Goal: Task Accomplishment & Management: Manage account settings

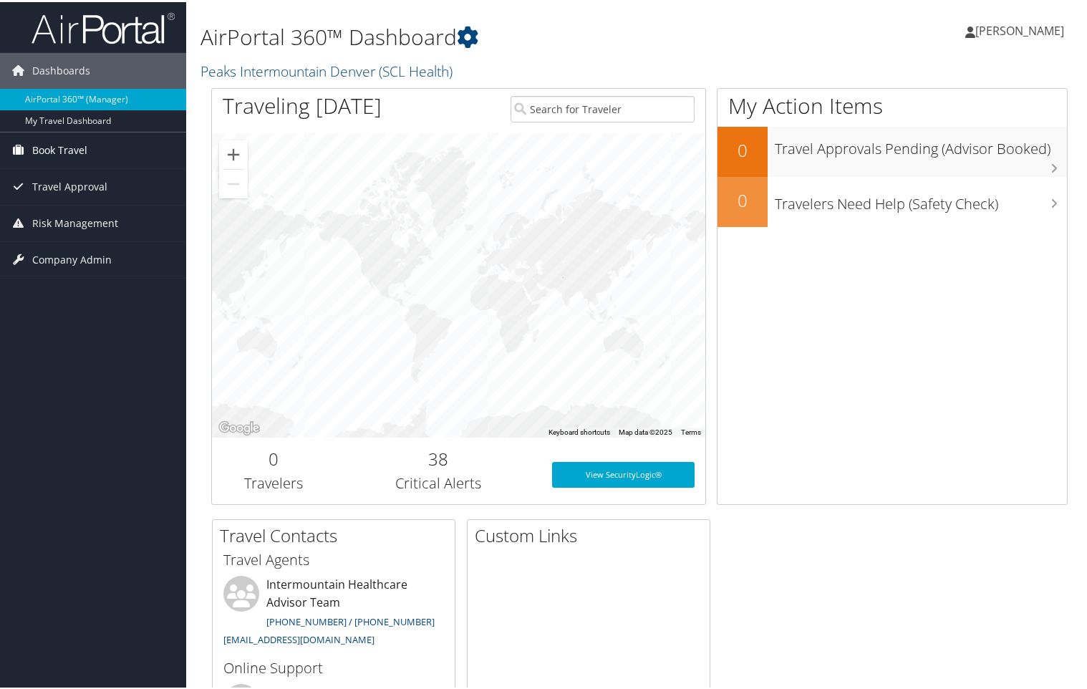
click at [81, 145] on span "Book Travel" at bounding box center [59, 148] width 55 height 36
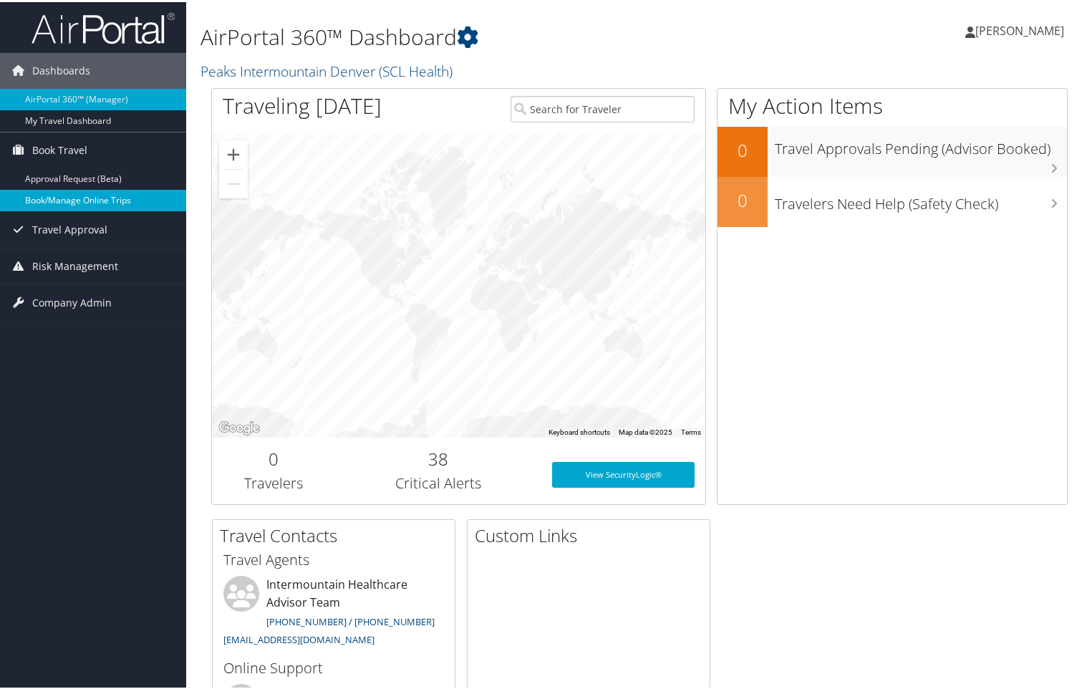
click at [54, 198] on link "Book/Manage Online Trips" at bounding box center [93, 198] width 186 height 21
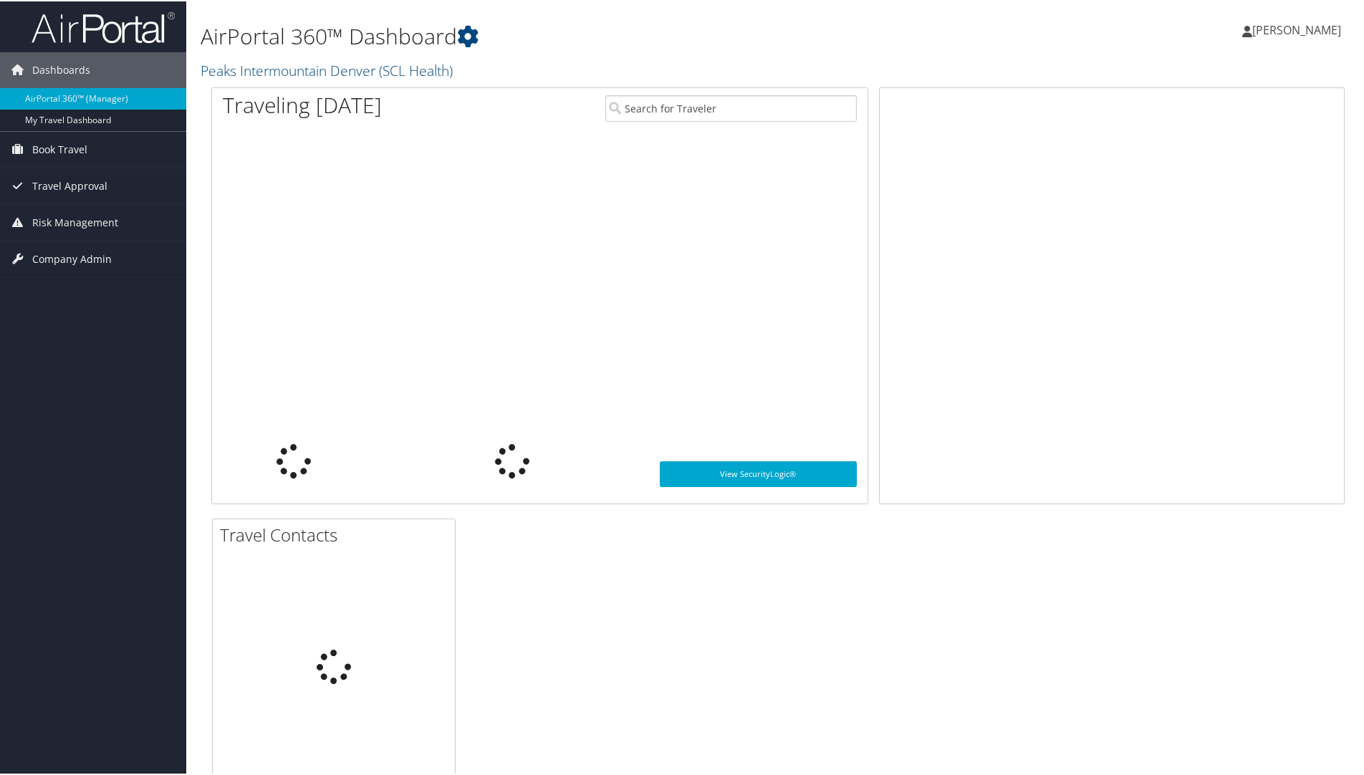
click at [1296, 32] on span "[PERSON_NAME]" at bounding box center [1296, 29] width 89 height 16
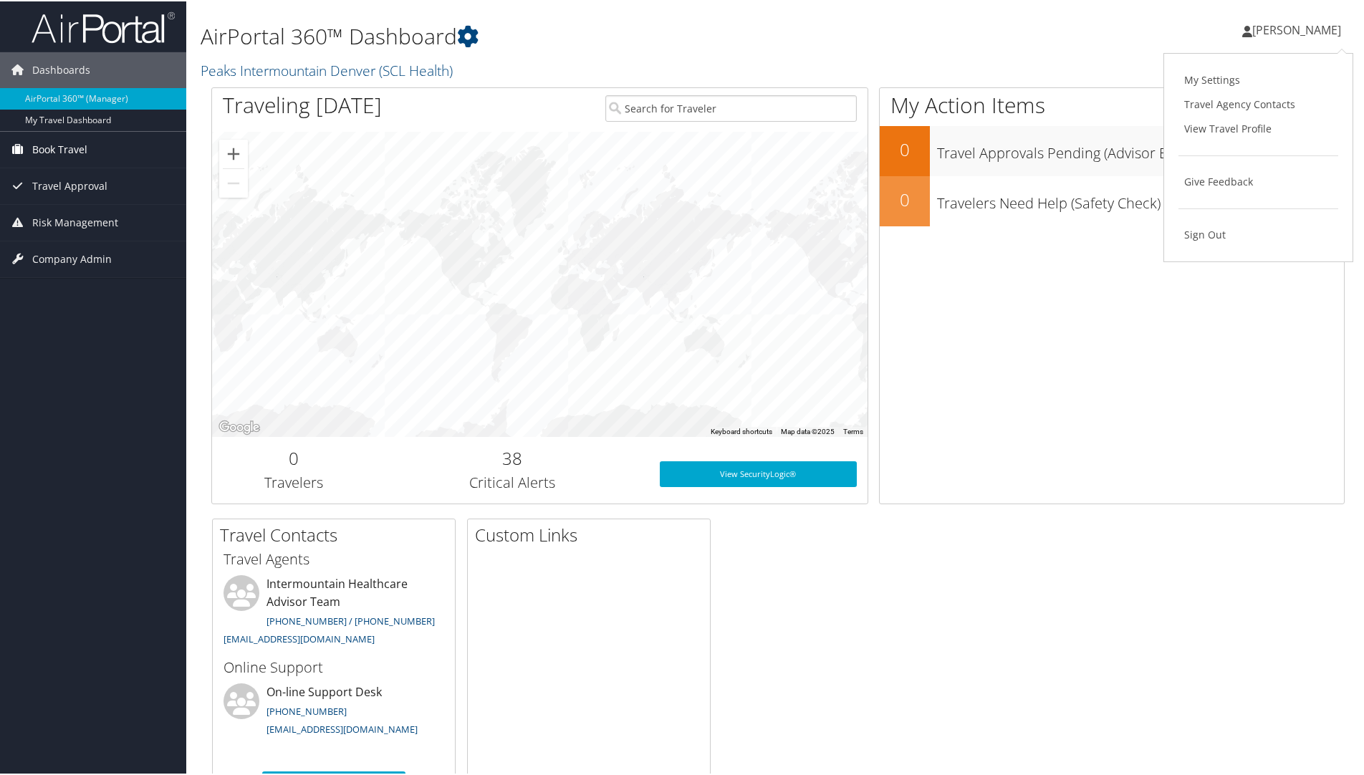
click at [69, 143] on span "Book Travel" at bounding box center [59, 148] width 55 height 36
click at [77, 198] on link "Book/Manage Online Trips" at bounding box center [93, 198] width 186 height 21
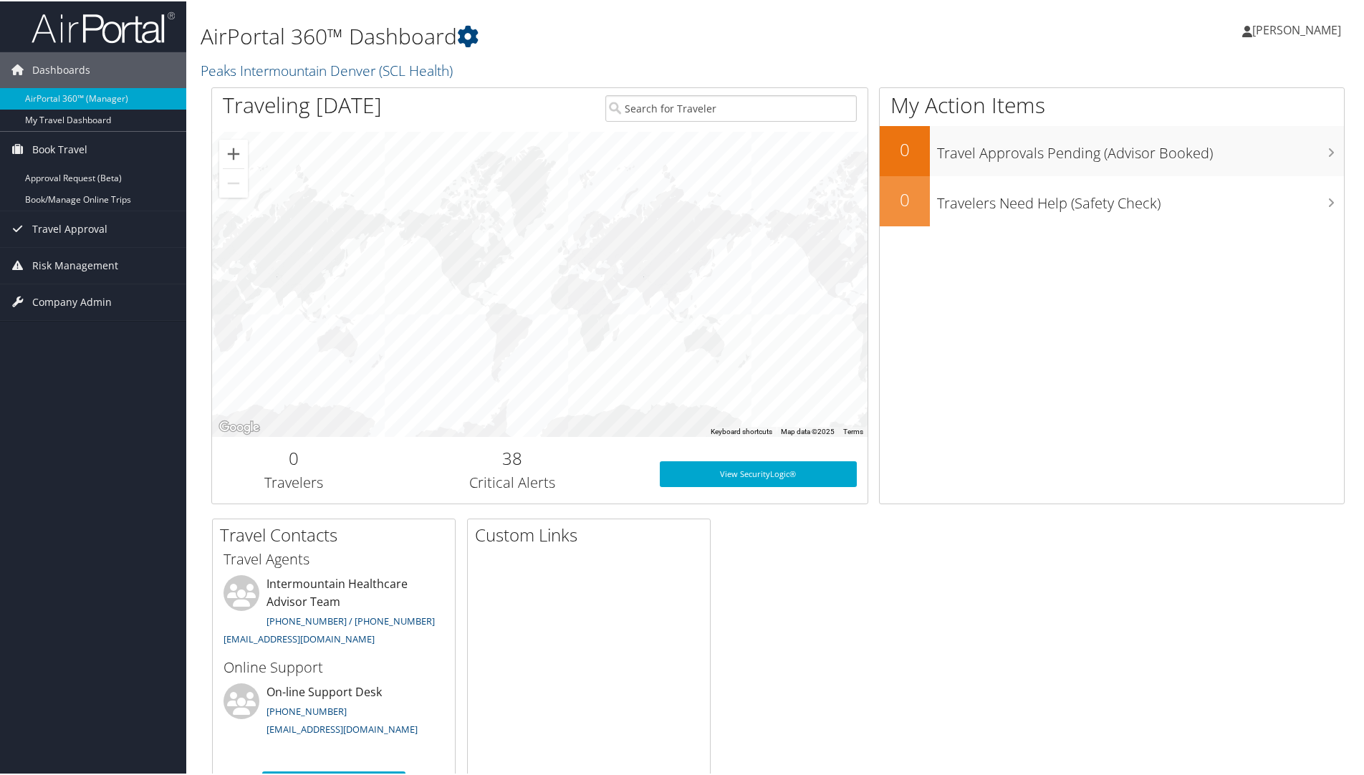
click at [65, 434] on div "Dashboards AirPortal 360™ (Manager) My Travel Dashboard Book Travel Approval Re…" at bounding box center [685, 407] width 1370 height 815
click at [1305, 28] on span "[PERSON_NAME]" at bounding box center [1296, 29] width 89 height 16
click at [1212, 82] on link "My Settings" at bounding box center [1258, 79] width 160 height 24
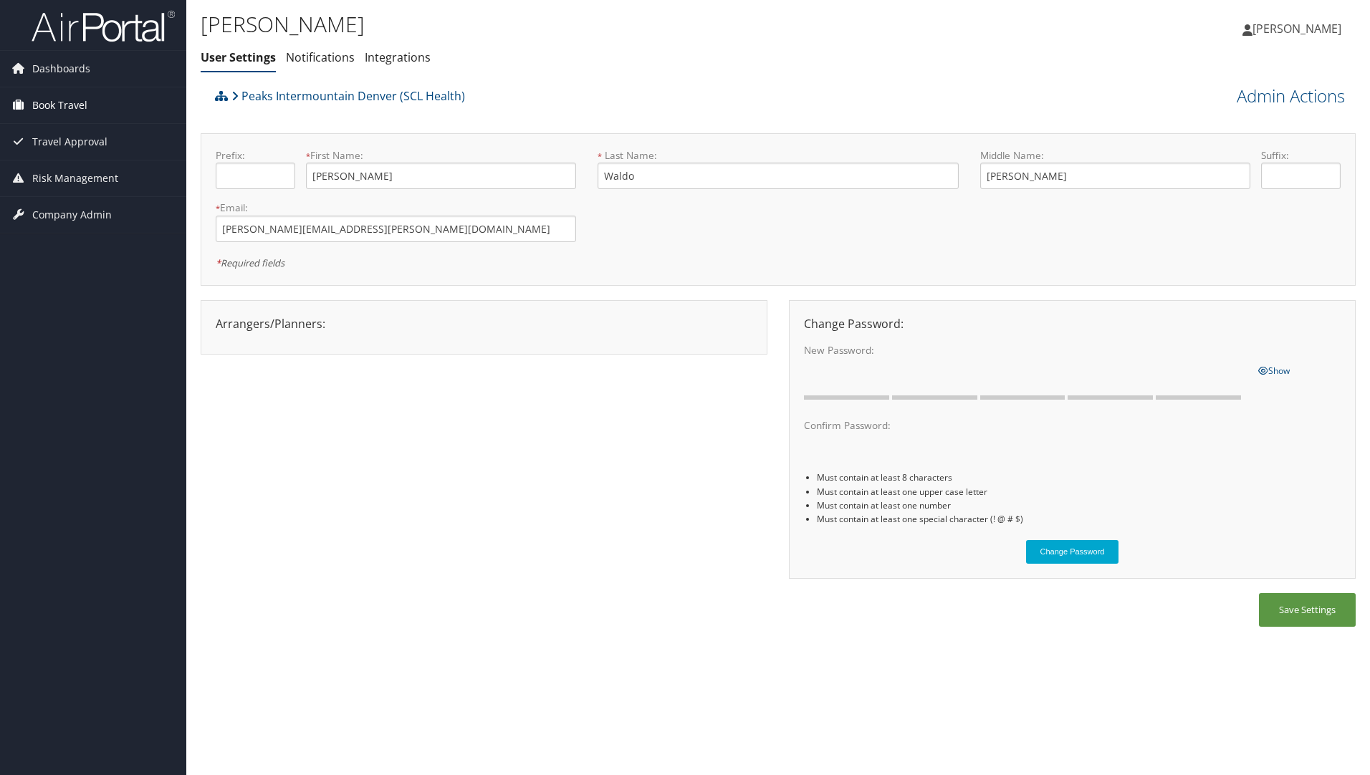
click at [69, 95] on span "Book Travel" at bounding box center [59, 105] width 55 height 36
click at [78, 71] on span "Dashboards" at bounding box center [61, 69] width 58 height 36
click at [362, 481] on div "Arrangers/Planners: Edit Arrangers & Planners April Mestas Christy Locke Denise…" at bounding box center [778, 447] width 1155 height 294
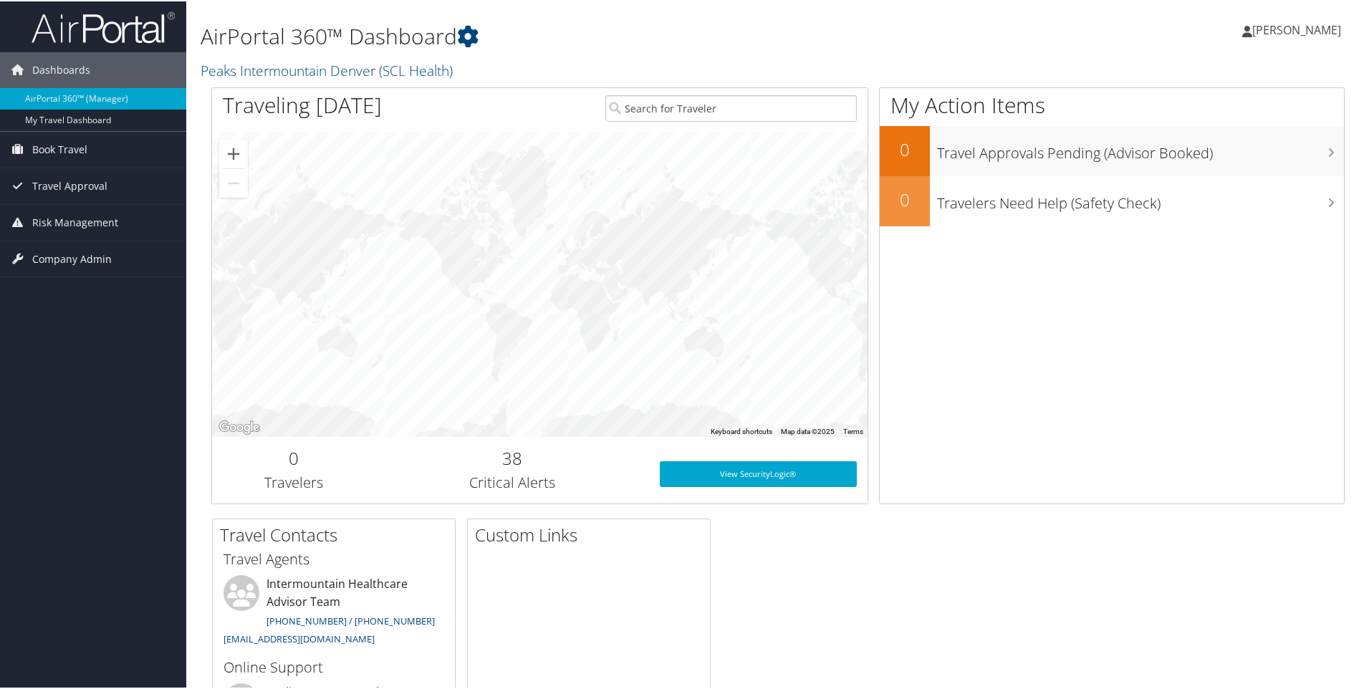
click at [1274, 28] on span "[PERSON_NAME]" at bounding box center [1296, 29] width 89 height 16
click at [1195, 71] on link "My Settings" at bounding box center [1258, 79] width 160 height 24
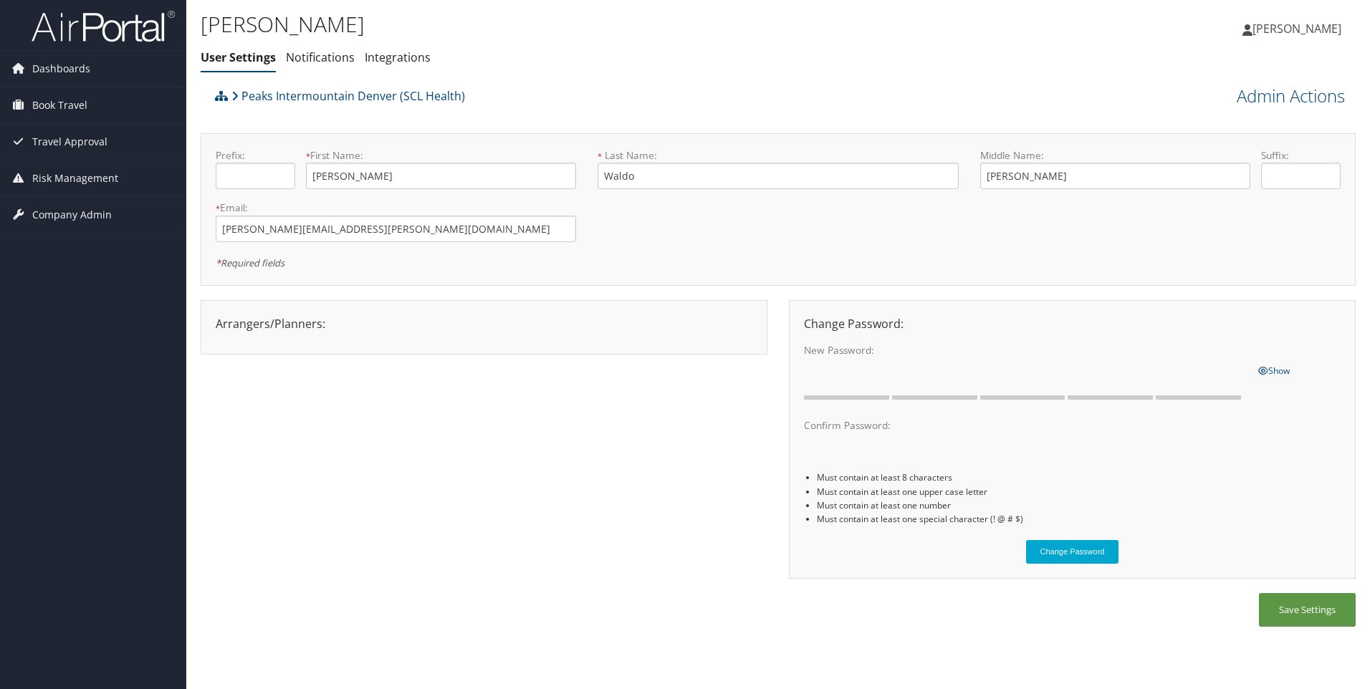
click at [1293, 29] on span "[PERSON_NAME]" at bounding box center [1296, 29] width 89 height 16
click at [413, 582] on div "Arrangers/Planners: Edit Arrangers & Planners [PERSON_NAME] [PERSON_NAME] [PERS…" at bounding box center [778, 447] width 1155 height 294
click at [331, 54] on link "Notifications" at bounding box center [320, 57] width 69 height 16
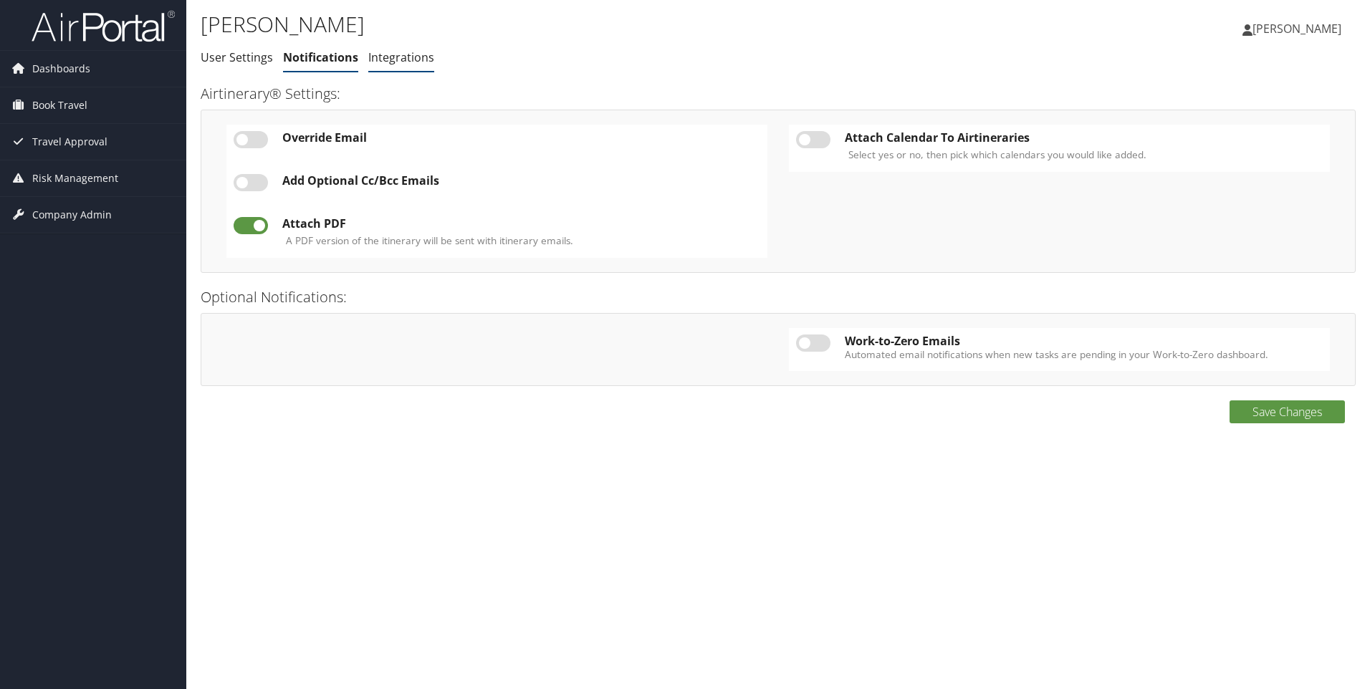
click at [406, 60] on link "Integrations" at bounding box center [401, 57] width 66 height 16
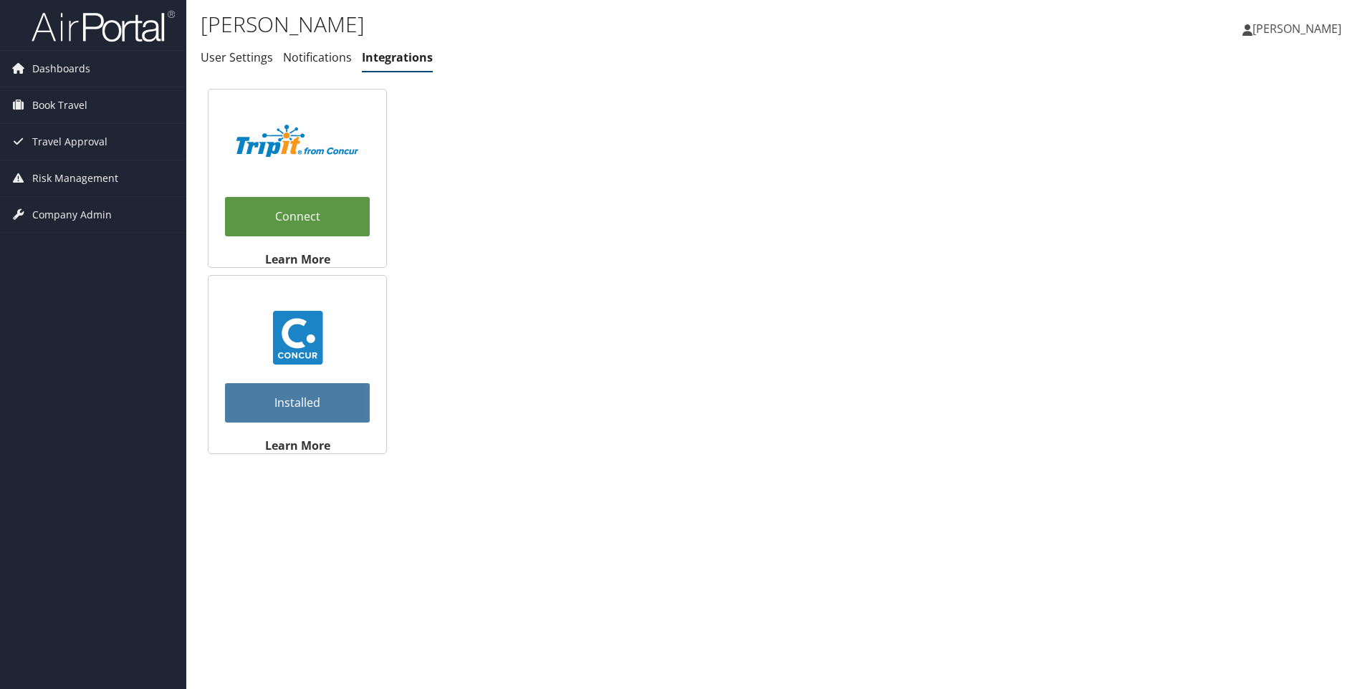
drag, startPoint x: 1314, startPoint y: 1, endPoint x: 530, endPoint y: 240, distance: 819.2
click at [513, 241] on div "Connect Learn More Installed Learn More" at bounding box center [778, 272] width 1155 height 380
click at [1277, 31] on span "[PERSON_NAME]" at bounding box center [1296, 29] width 89 height 16
click at [988, 138] on div "Connect Learn More Installed Learn More" at bounding box center [778, 272] width 1155 height 380
